Goal: Information Seeking & Learning: Learn about a topic

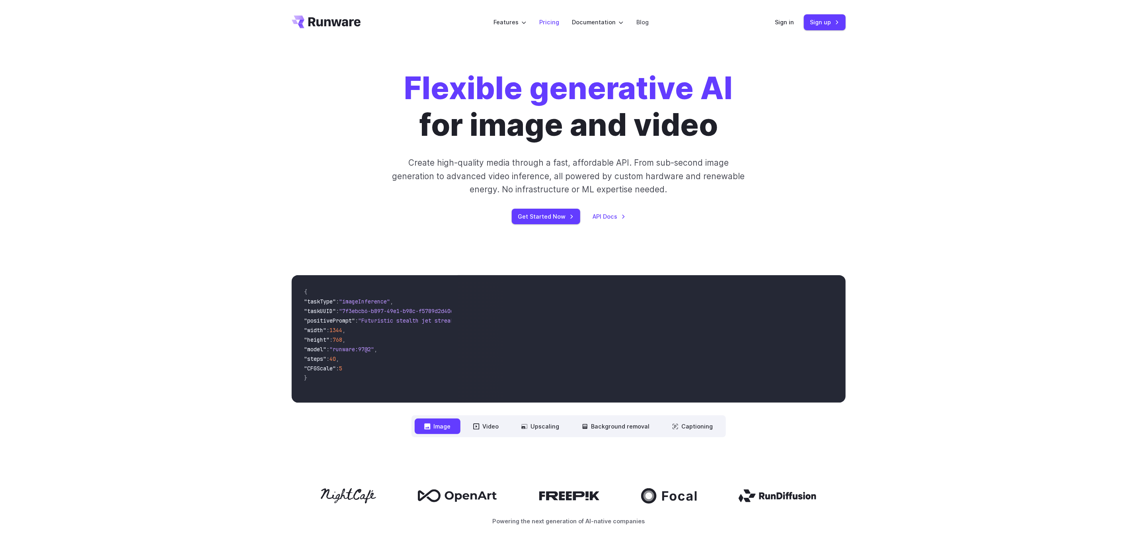
click at [552, 21] on link "Pricing" at bounding box center [549, 22] width 20 height 9
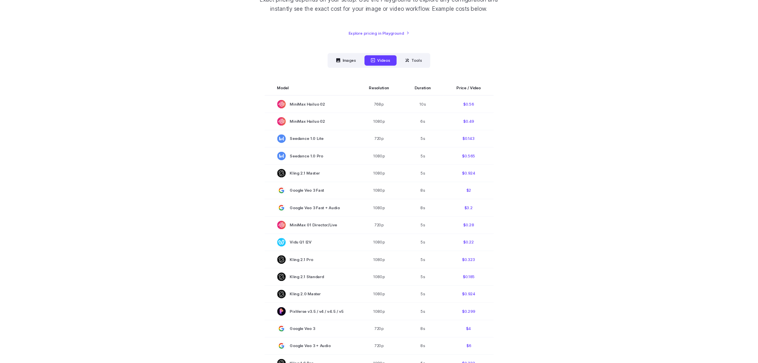
scroll to position [119, 0]
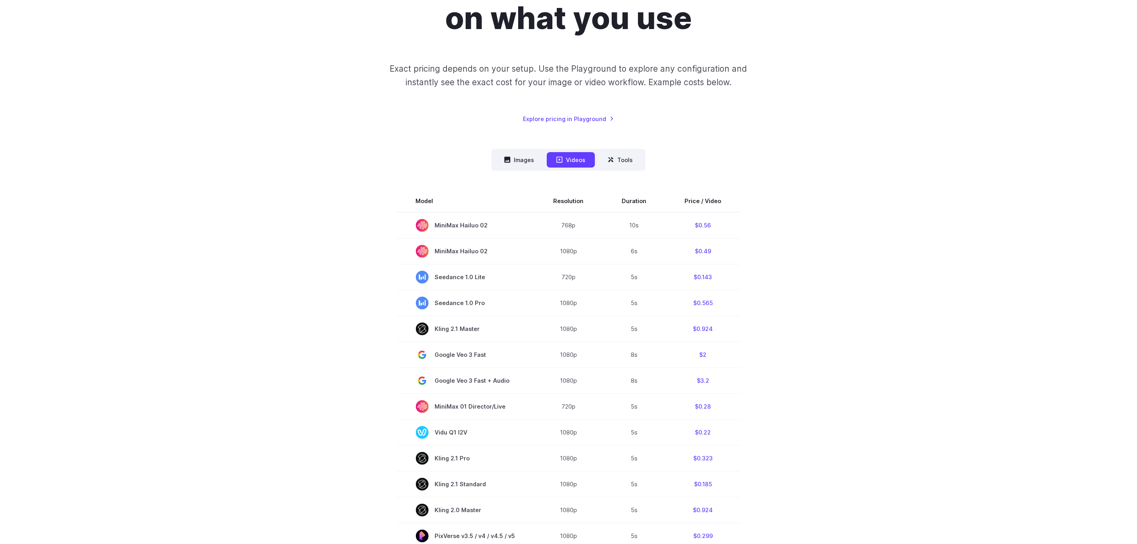
click at [521, 159] on button "Images" at bounding box center [519, 160] width 49 height 16
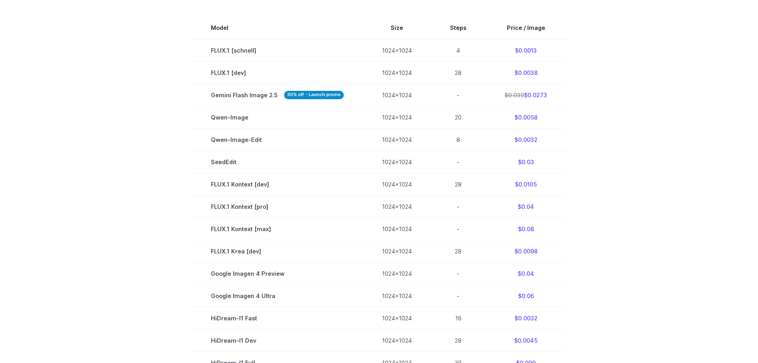
scroll to position [239, 0]
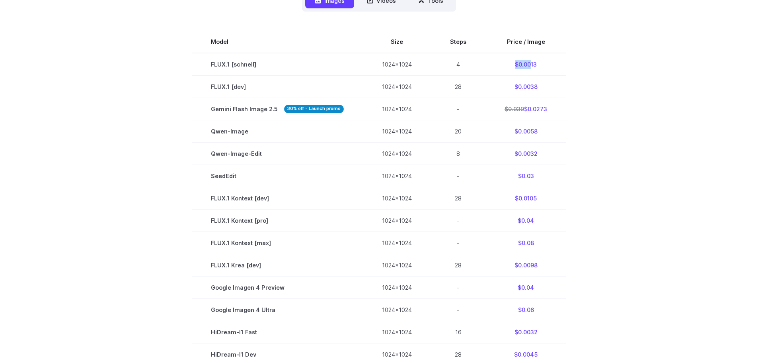
drag, startPoint x: 514, startPoint y: 65, endPoint x: 551, endPoint y: 67, distance: 37.5
click at [536, 67] on td "$0.0013" at bounding box center [526, 64] width 81 height 23
click at [603, 92] on section "Model Size Steps Price / Image FLUX.1 [schnell] 1024x1024 4 $0.0013 FLUX.1 [dev…" at bounding box center [379, 254] width 554 height 446
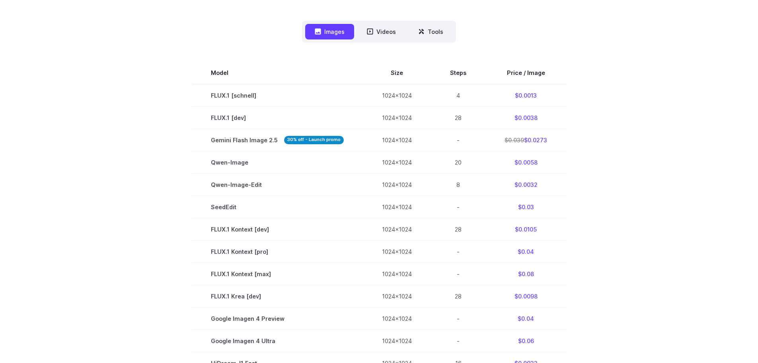
scroll to position [159, 0]
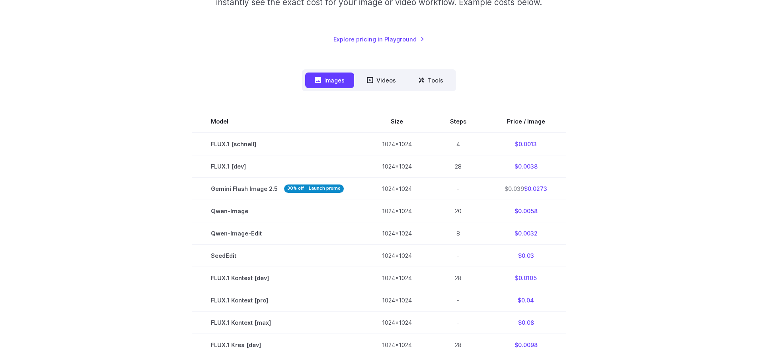
click at [209, 141] on td "FLUX.1 [schnell]" at bounding box center [277, 144] width 171 height 23
click at [225, 143] on td "FLUX.1 [schnell]" at bounding box center [277, 144] width 171 height 23
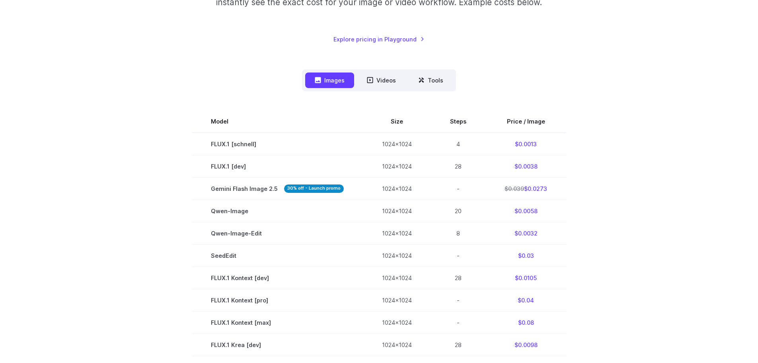
click at [533, 144] on td "$0.0013" at bounding box center [526, 144] width 81 height 23
click at [516, 144] on td "$0.0013" at bounding box center [526, 144] width 81 height 23
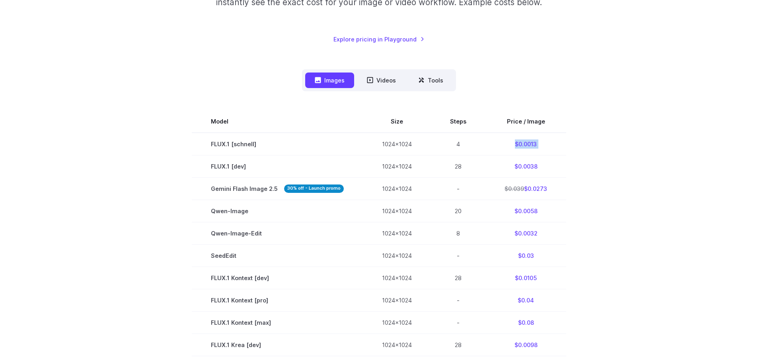
click at [533, 147] on td "$0.0013" at bounding box center [526, 144] width 81 height 23
click at [583, 143] on section "Model Size Steps Price / Image FLUX.1 [schnell] 1024x1024 4 $0.0013 FLUX.1 [dev…" at bounding box center [379, 333] width 554 height 446
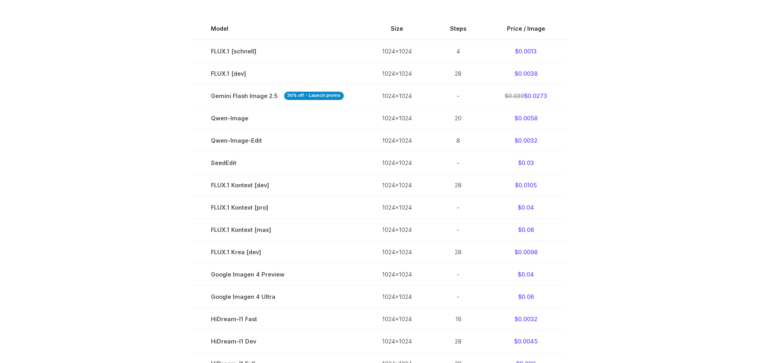
scroll to position [239, 0]
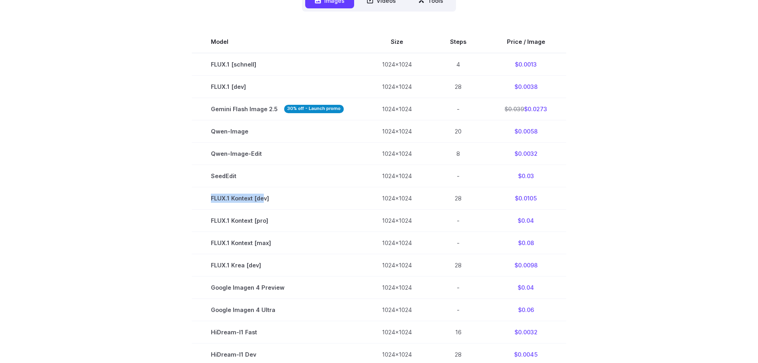
drag, startPoint x: 197, startPoint y: 196, endPoint x: 266, endPoint y: 199, distance: 68.5
click at [266, 199] on td "FLUX.1 Kontext [dev]" at bounding box center [277, 198] width 171 height 22
click at [244, 199] on td "FLUX.1 Kontext [dev]" at bounding box center [277, 198] width 171 height 22
click at [262, 199] on td "FLUX.1 Kontext [dev]" at bounding box center [277, 198] width 171 height 22
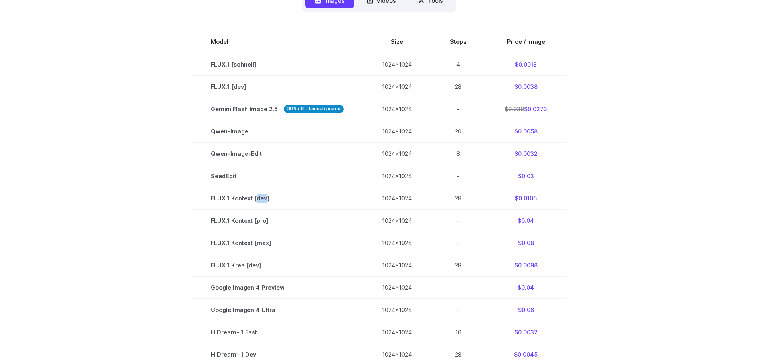
click at [262, 199] on td "FLUX.1 Kontext [dev]" at bounding box center [277, 198] width 171 height 22
click at [266, 223] on td "FLUX.1 Kontext [pro]" at bounding box center [277, 220] width 171 height 22
click at [266, 257] on td "FLUX.1 Krea [dev]" at bounding box center [277, 265] width 171 height 22
click at [266, 256] on td "FLUX.1 Krea [dev]" at bounding box center [277, 265] width 171 height 22
click at [451, 65] on td "4" at bounding box center [458, 64] width 55 height 23
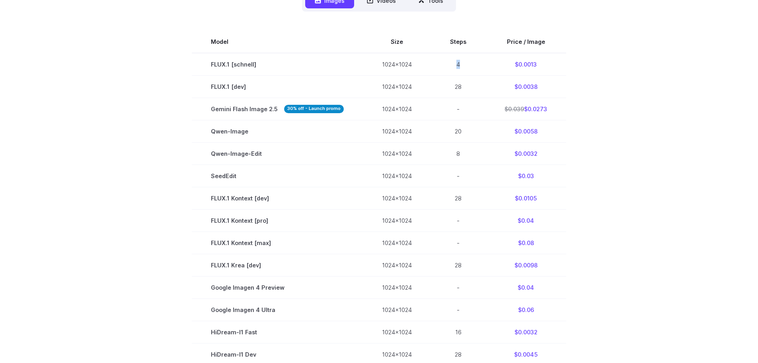
drag, startPoint x: 451, startPoint y: 65, endPoint x: 460, endPoint y: 76, distance: 13.9
click at [452, 65] on td "4" at bounding box center [458, 64] width 55 height 23
click at [464, 86] on td "28" at bounding box center [458, 86] width 55 height 22
click at [459, 86] on td "28" at bounding box center [458, 86] width 55 height 22
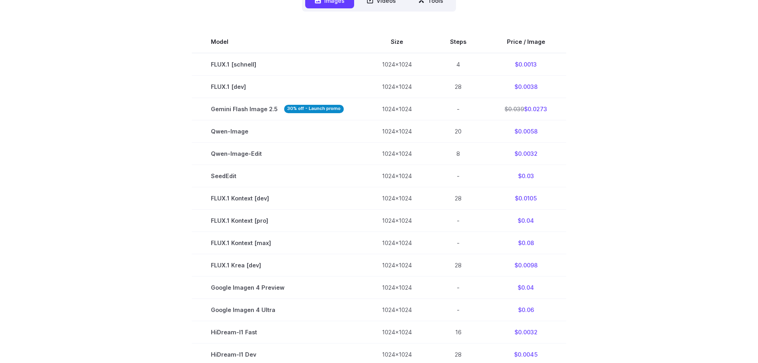
click at [456, 88] on td "28" at bounding box center [458, 86] width 55 height 22
click at [453, 134] on td "20" at bounding box center [458, 131] width 55 height 22
click at [529, 129] on td "$0.0058" at bounding box center [526, 131] width 81 height 22
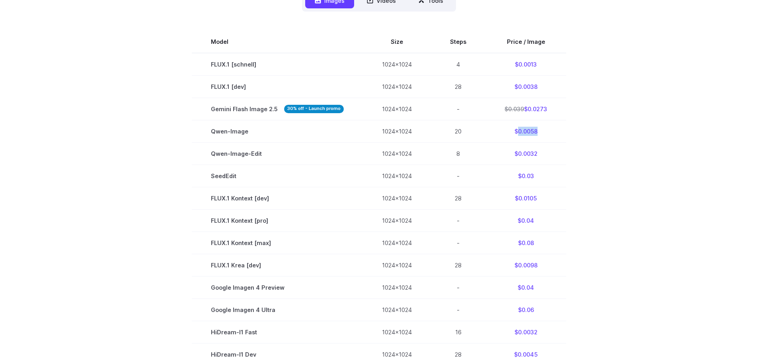
click at [529, 129] on td "$0.0058" at bounding box center [526, 131] width 81 height 22
click at [456, 193] on td "28" at bounding box center [458, 198] width 55 height 22
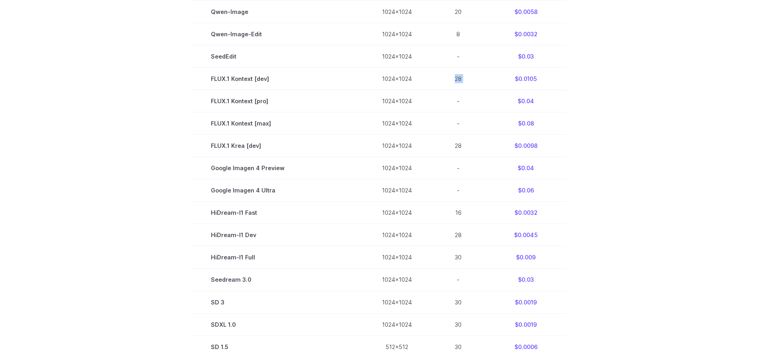
scroll to position [398, 0]
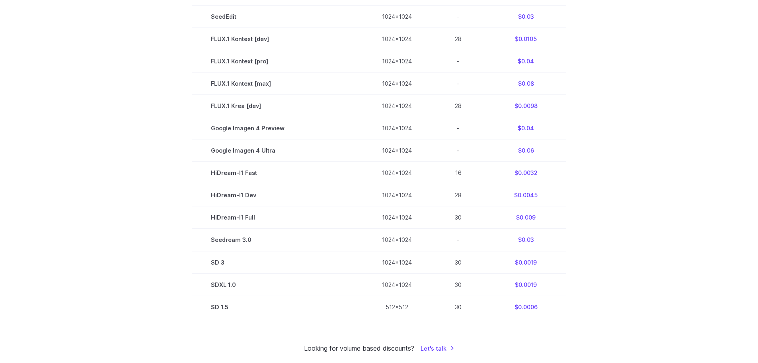
click at [225, 176] on td "HiDream-I1 Fast" at bounding box center [277, 173] width 171 height 22
click at [220, 157] on td "Google Imagen 4 Ultra" at bounding box center [277, 150] width 171 height 22
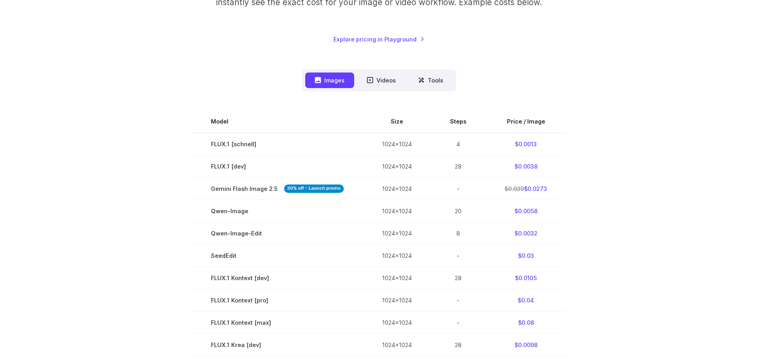
scroll to position [119, 0]
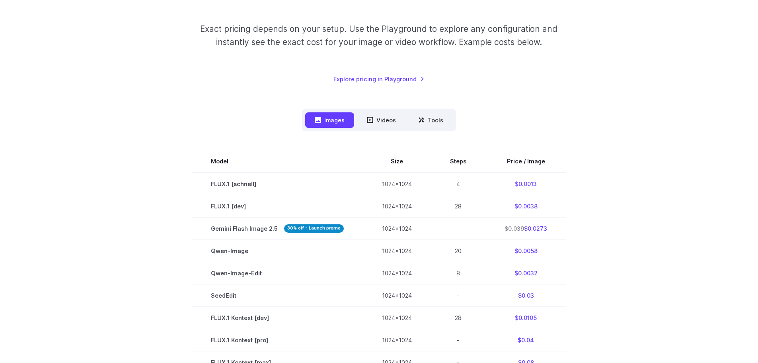
click at [529, 181] on td "$0.0013" at bounding box center [526, 183] width 81 height 23
click at [525, 210] on td "$0.0038" at bounding box center [526, 206] width 81 height 22
click at [531, 235] on td "$0.039 $0.0273" at bounding box center [526, 228] width 81 height 22
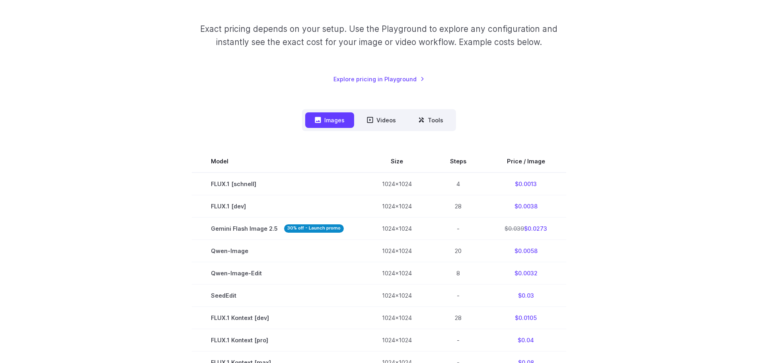
click at [531, 238] on td "$0.039 $0.0273" at bounding box center [526, 228] width 81 height 22
click at [526, 252] on td "$0.0058" at bounding box center [526, 250] width 81 height 22
click at [522, 186] on td "$0.0013" at bounding box center [526, 183] width 81 height 23
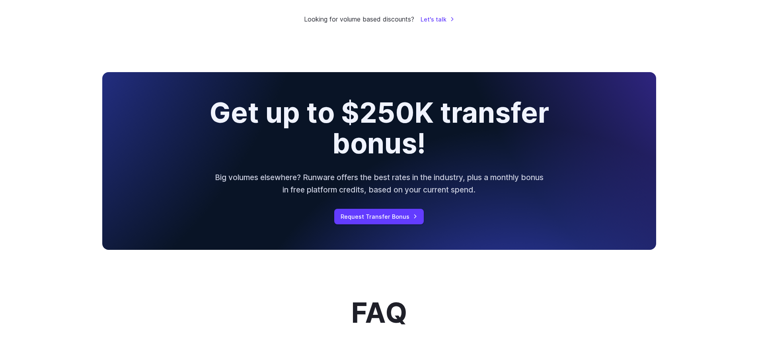
scroll to position [717, 0]
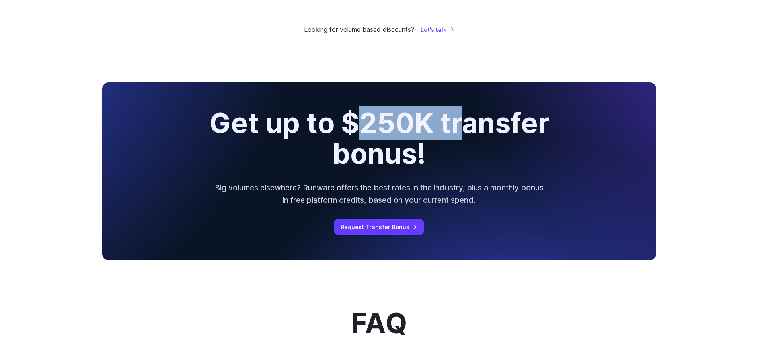
drag, startPoint x: 367, startPoint y: 127, endPoint x: 467, endPoint y: 108, distance: 101.7
click at [467, 108] on h2 "Get up to $250K transfer bonus!" at bounding box center [379, 138] width 402 height 61
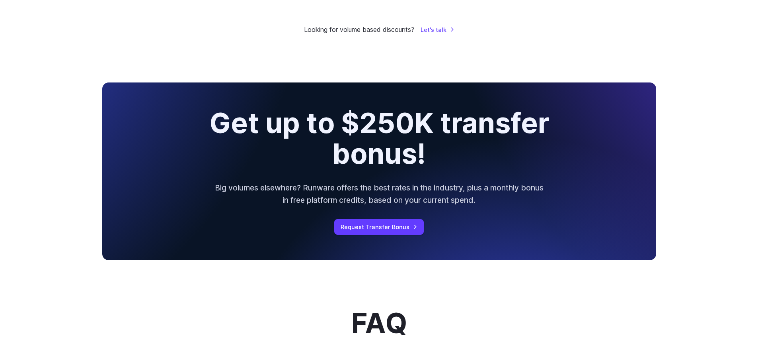
click at [447, 178] on div "Get up to $250K transfer bonus! Big volumes elsewhere? Runware offers the best …" at bounding box center [379, 170] width 554 height 177
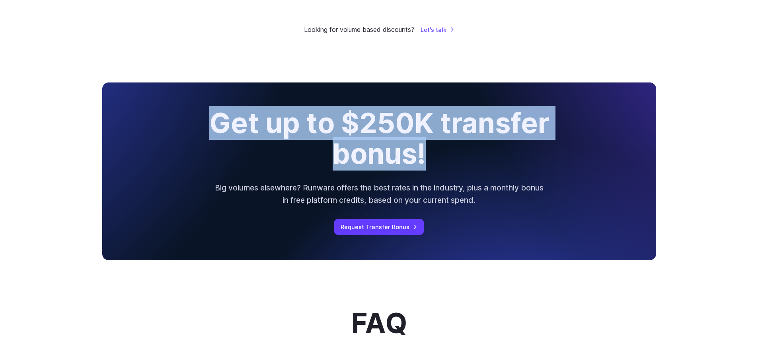
drag, startPoint x: 212, startPoint y: 118, endPoint x: 501, endPoint y: 142, distance: 290.0
click at [501, 142] on h2 "Get up to $250K transfer bonus!" at bounding box center [379, 138] width 402 height 61
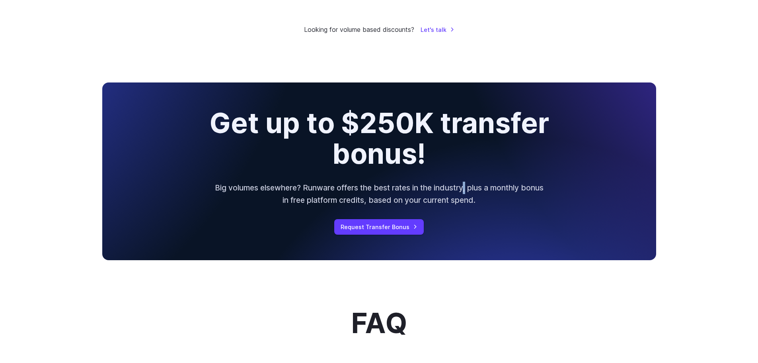
drag, startPoint x: 478, startPoint y: 184, endPoint x: 473, endPoint y: 184, distance: 4.8
click at [478, 185] on p "Big volumes elsewhere? Runware offers the best rates in the industry, plus a mo…" at bounding box center [379, 194] width 331 height 24
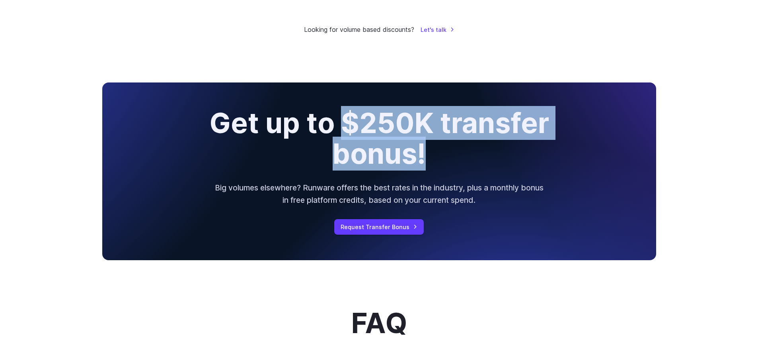
drag, startPoint x: 346, startPoint y: 118, endPoint x: 477, endPoint y: 168, distance: 140.3
click at [477, 168] on h2 "Get up to $250K transfer bonus!" at bounding box center [379, 138] width 402 height 61
click at [435, 166] on h2 "Get up to $250K transfer bonus!" at bounding box center [379, 138] width 402 height 61
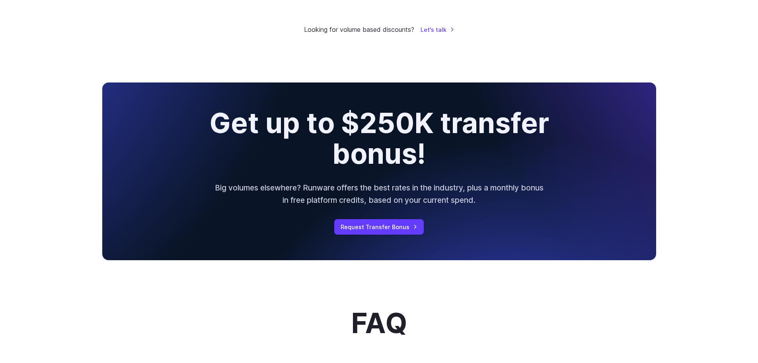
click at [387, 98] on div "Get up to $250K transfer bonus! Big volumes elsewhere? Runware offers the best …" at bounding box center [379, 170] width 554 height 177
drag, startPoint x: 412, startPoint y: 121, endPoint x: 331, endPoint y: 120, distance: 81.6
click at [331, 120] on h2 "Get up to $250K transfer bonus!" at bounding box center [379, 138] width 402 height 61
